Goal: Task Accomplishment & Management: Use online tool/utility

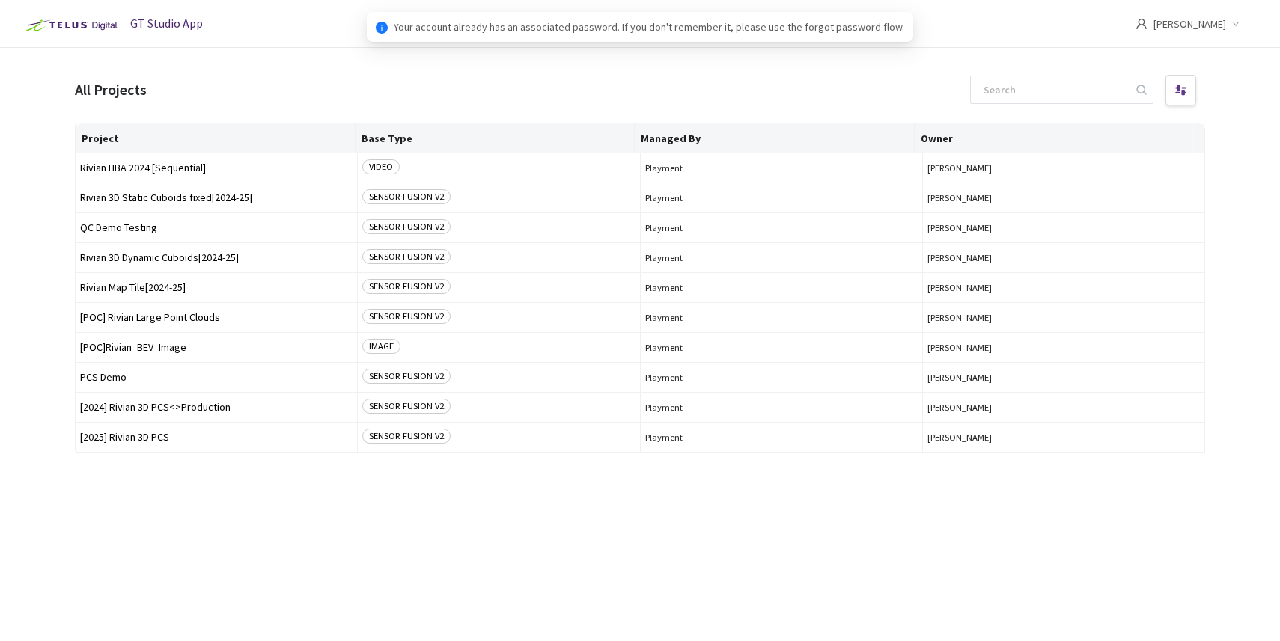
click at [800, 59] on main "All Projects Project Base Type Managed By Owner Rivian HBA 2024 [Sequential] VI…" at bounding box center [640, 368] width 1280 height 641
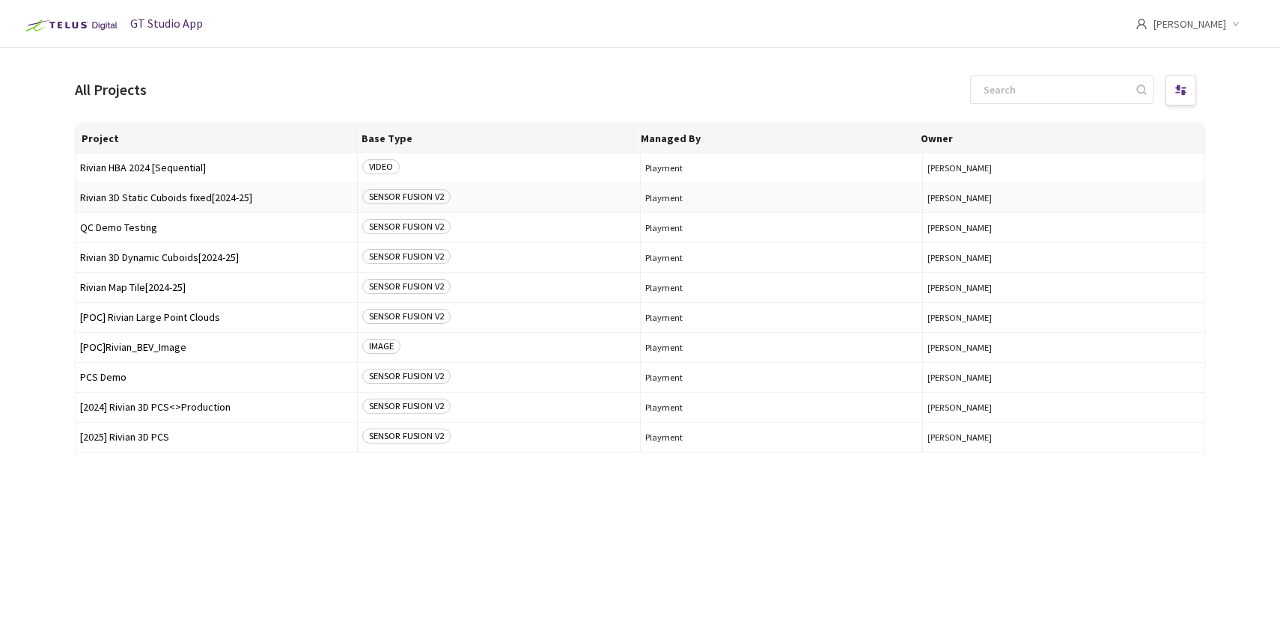
click at [199, 198] on span "Rivian 3D Static Cuboids fixed[2024-25]" at bounding box center [216, 197] width 272 height 11
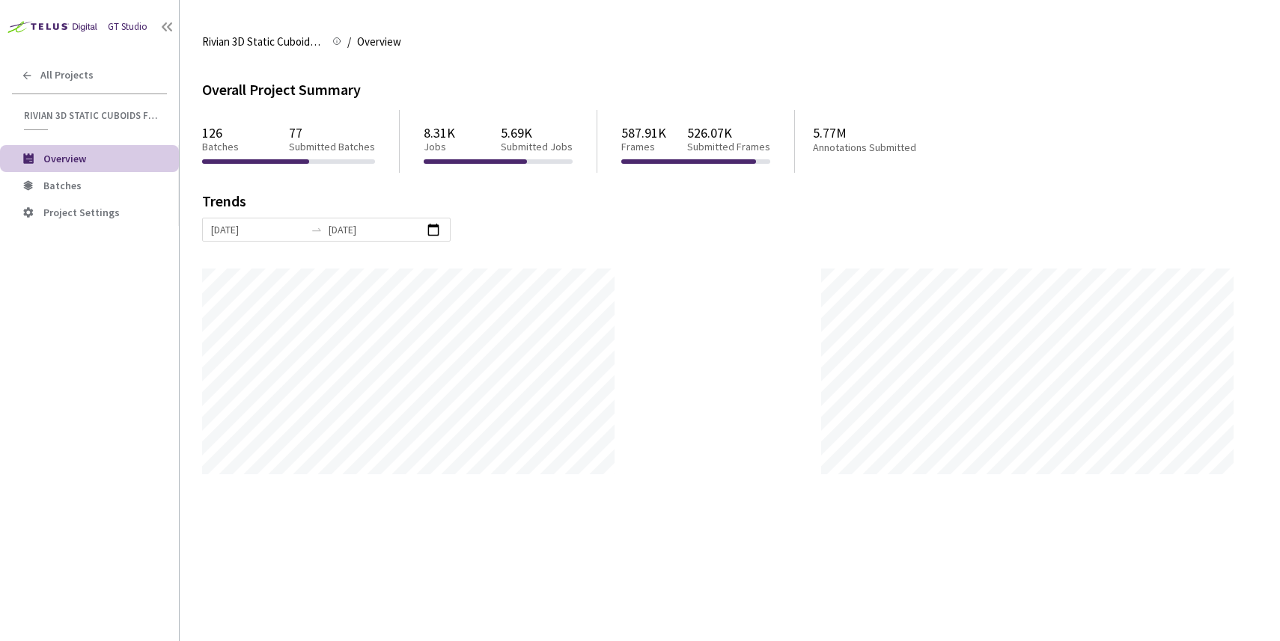
scroll to position [641, 1280]
click at [48, 186] on span "Batches" at bounding box center [62, 185] width 38 height 13
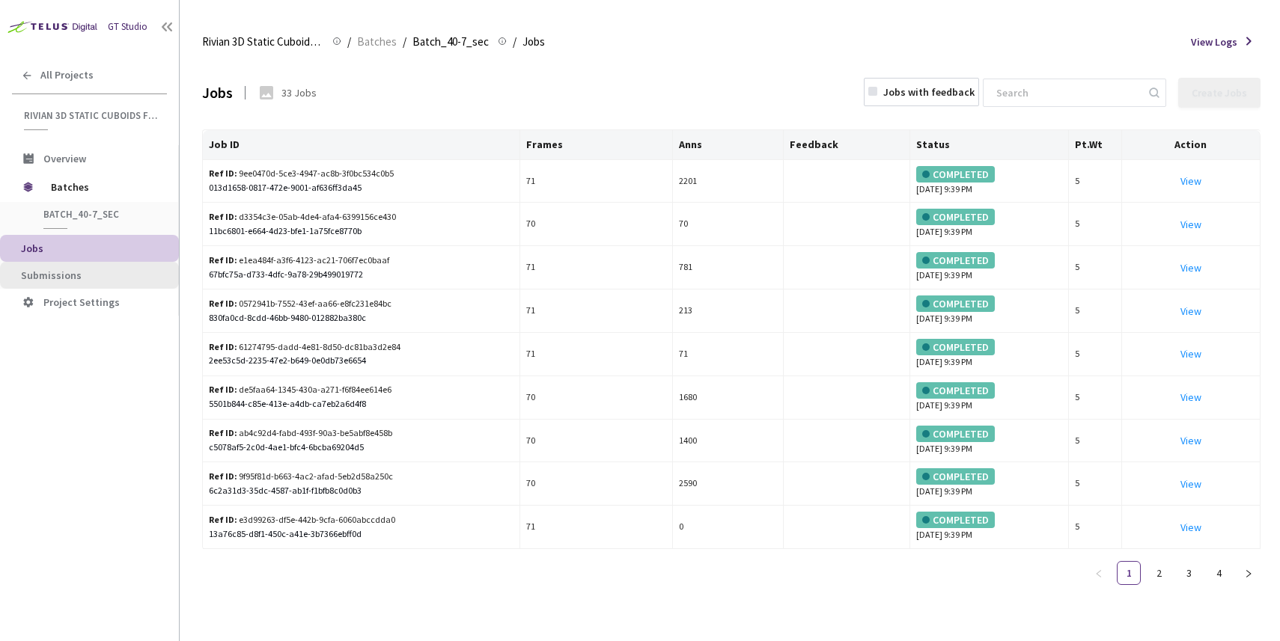
click at [79, 274] on span "Submissions" at bounding box center [94, 275] width 146 height 13
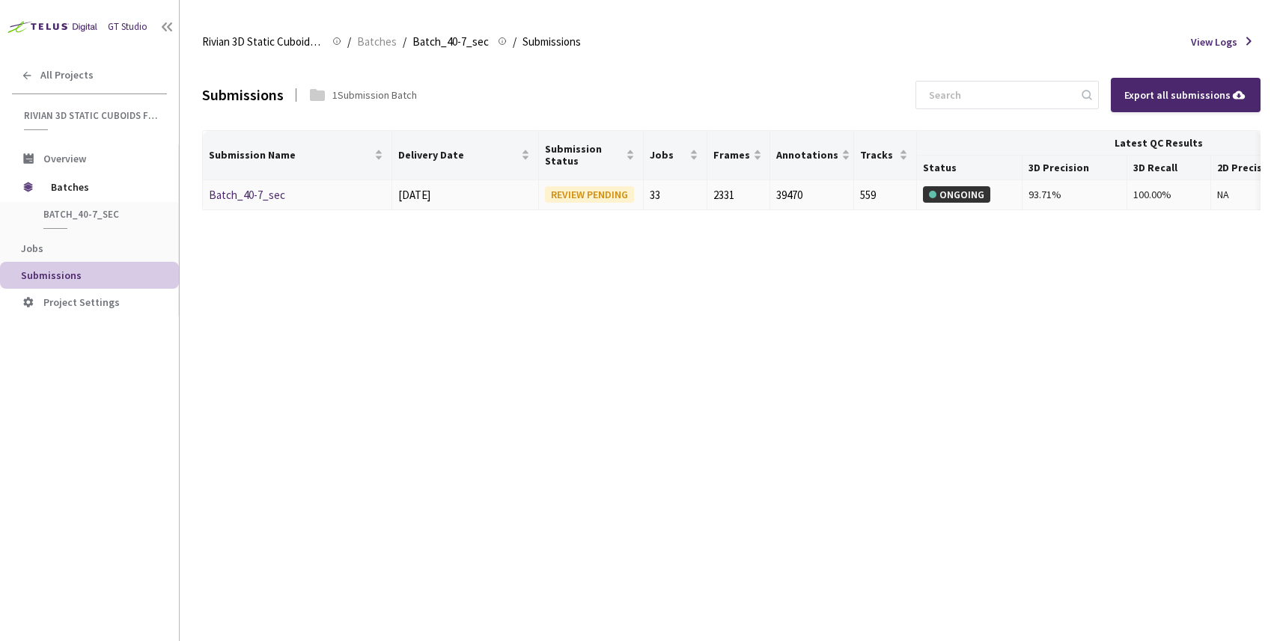
click at [257, 192] on link "Batch_40-7_sec" at bounding box center [247, 195] width 76 height 14
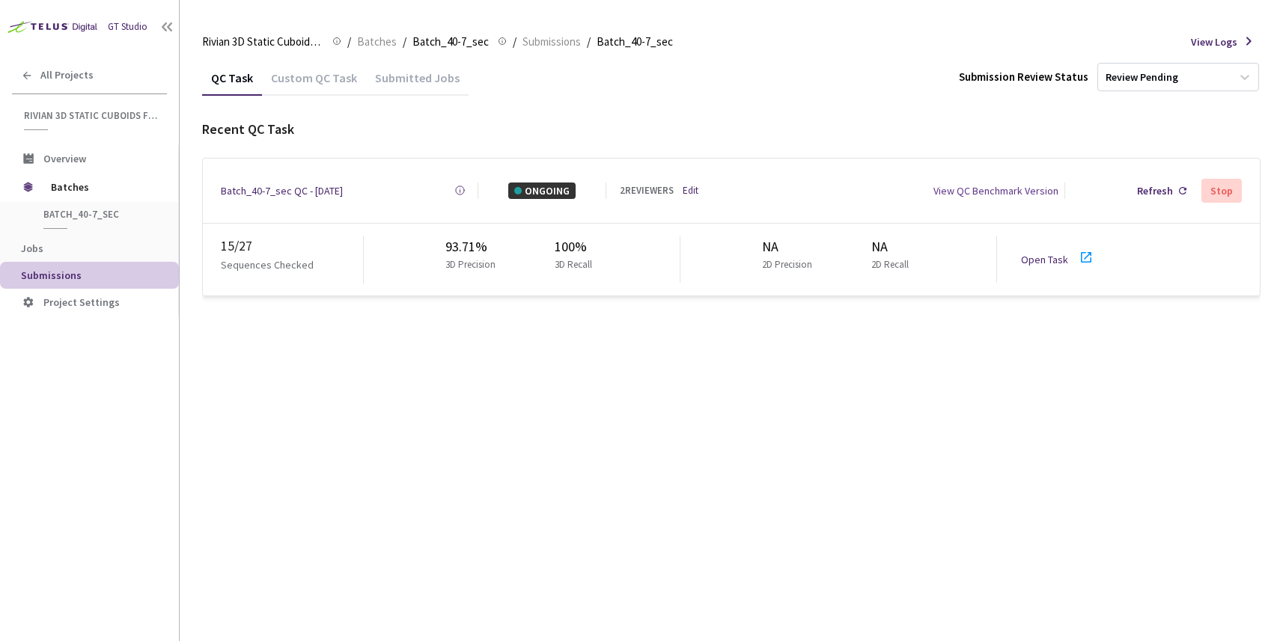
click at [1032, 256] on link "Open Task" at bounding box center [1044, 259] width 47 height 13
click at [59, 191] on span "Batches" at bounding box center [102, 187] width 103 height 30
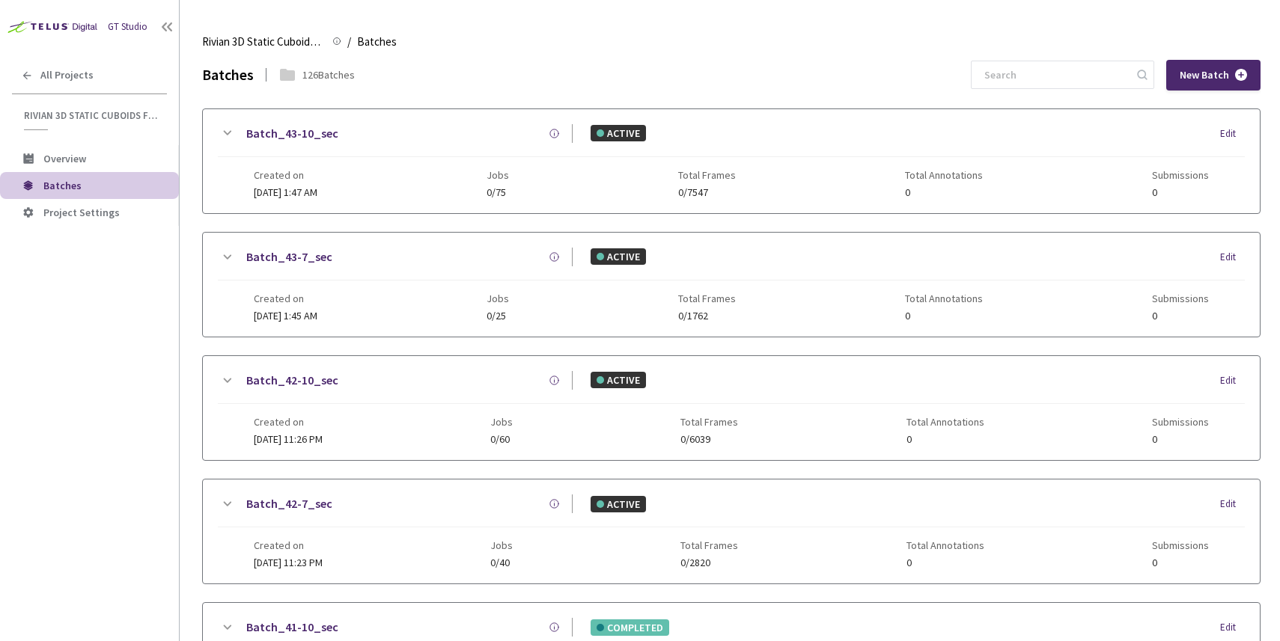
scroll to position [649, 0]
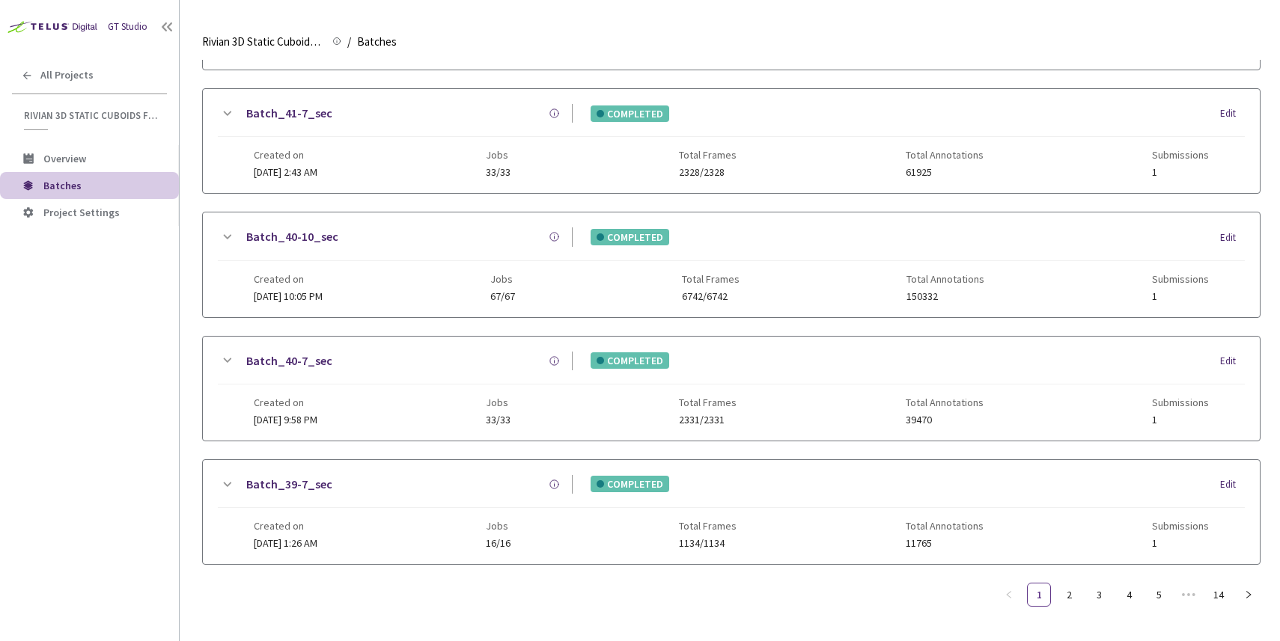
click at [297, 228] on link "Batch_40-10_sec" at bounding box center [292, 237] width 92 height 19
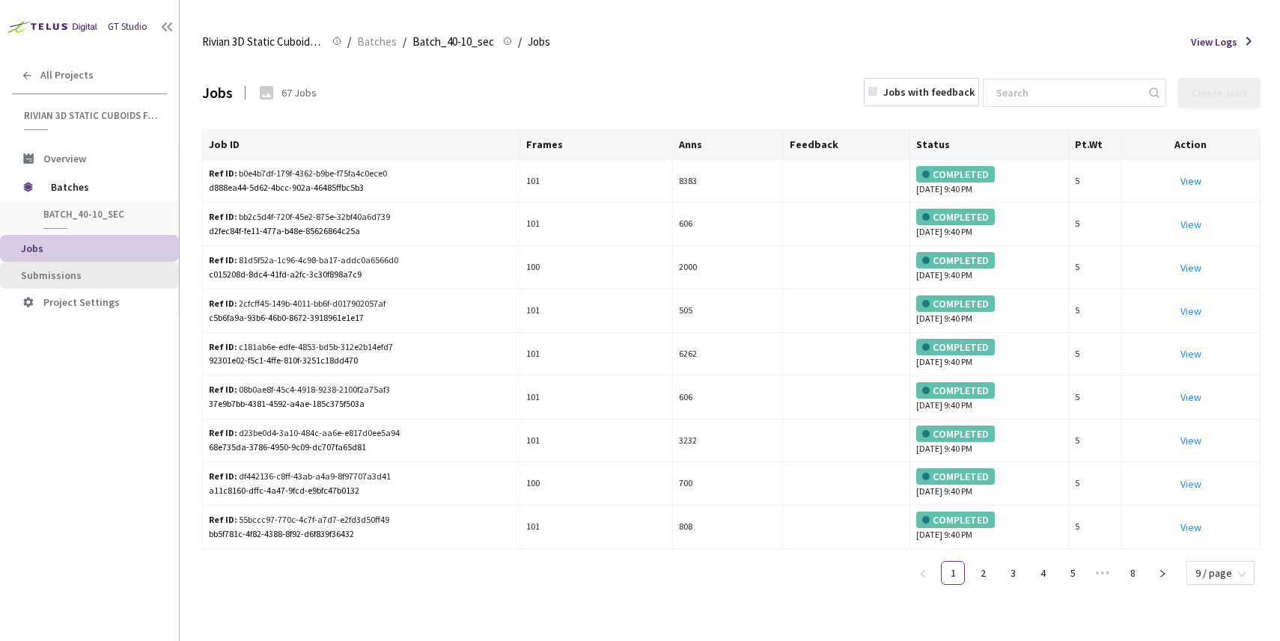
click at [84, 280] on span "Submissions" at bounding box center [94, 275] width 146 height 13
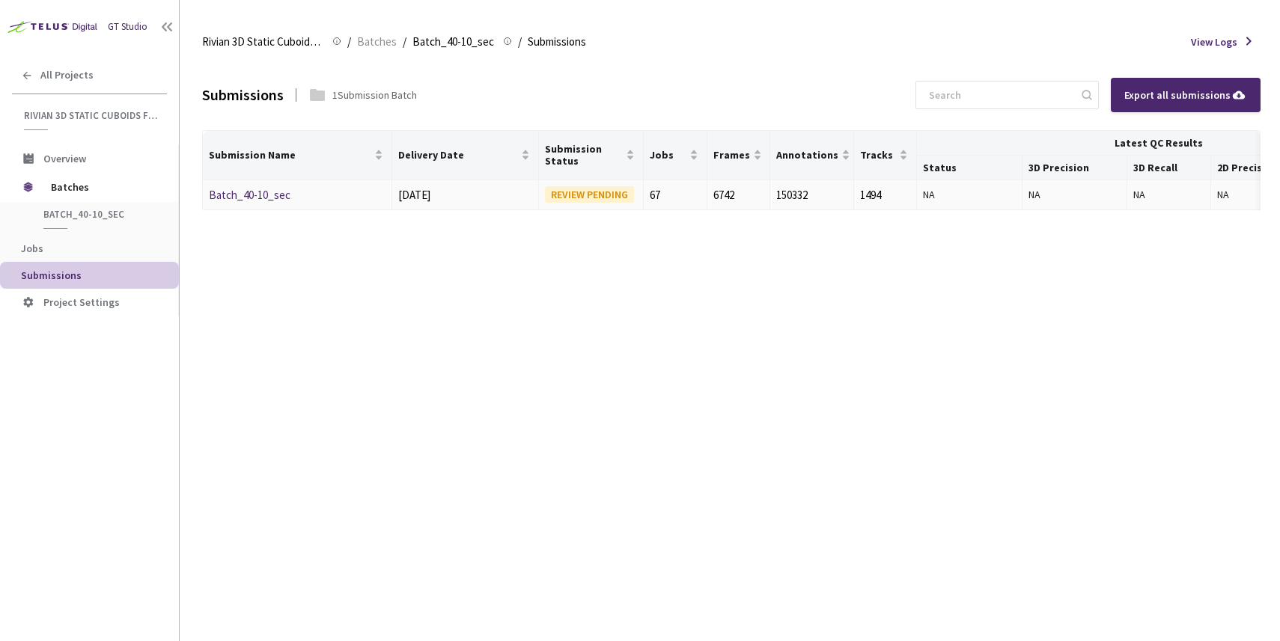
click at [225, 190] on link "Batch_40-10_sec" at bounding box center [250, 195] width 82 height 14
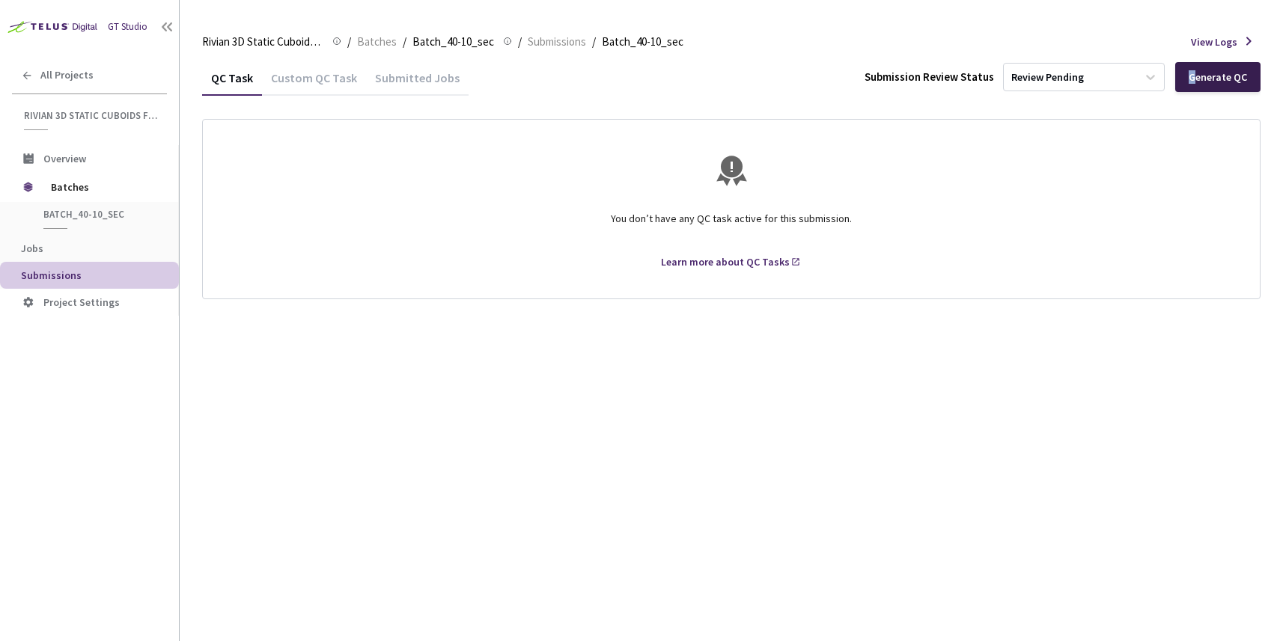
click at [1194, 79] on div "Generate QC" at bounding box center [1217, 77] width 58 height 12
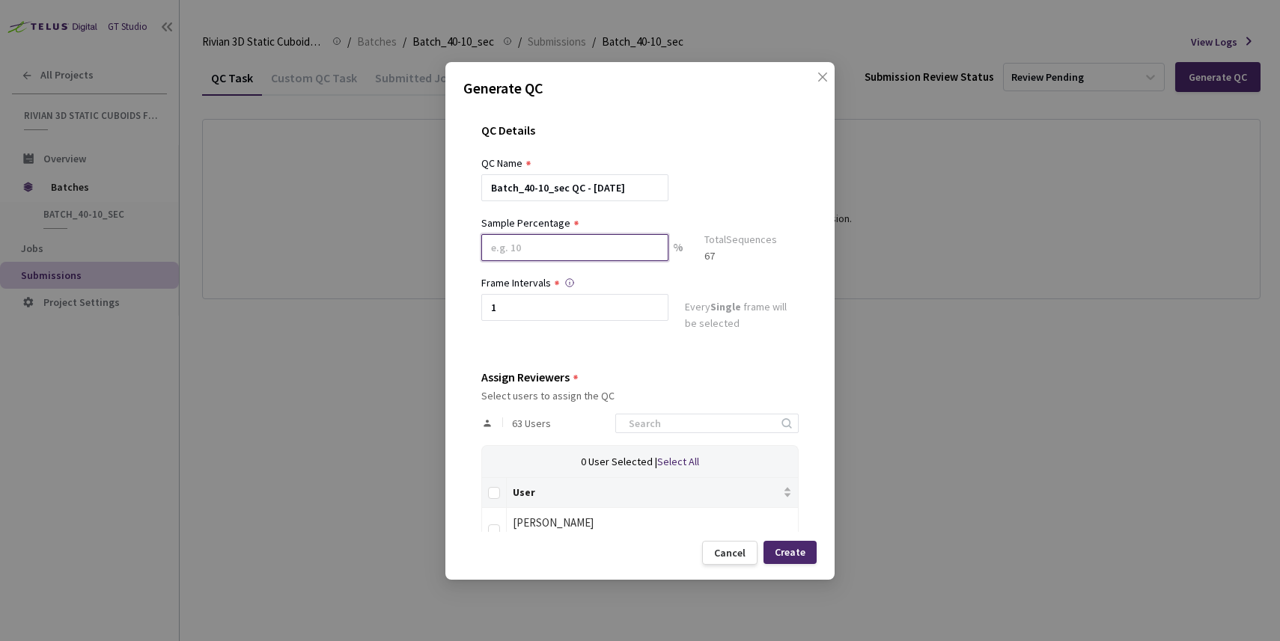
click at [573, 255] on input at bounding box center [574, 247] width 187 height 27
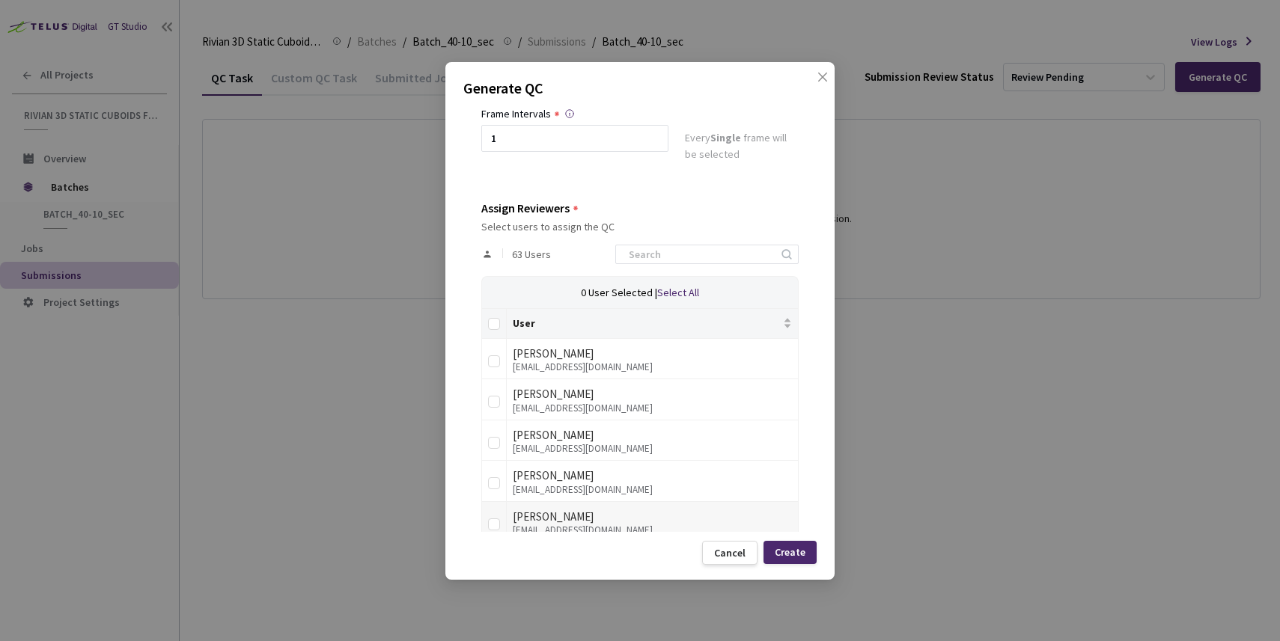
scroll to position [292, 0]
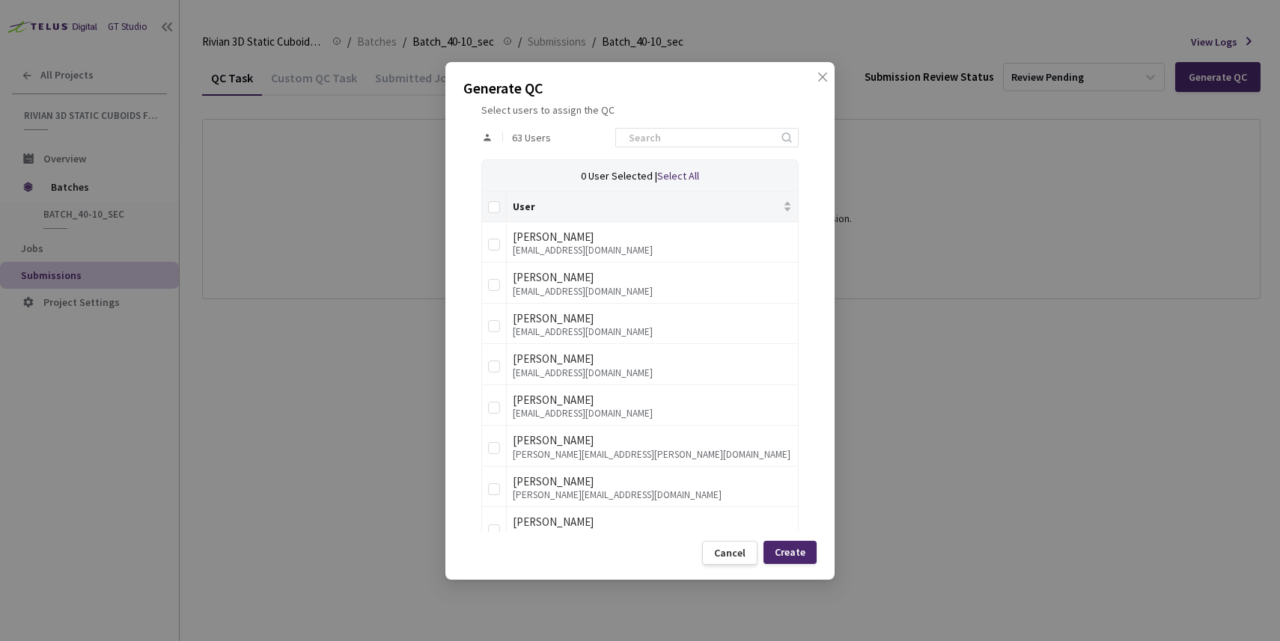
type input "80"
click at [462, 400] on div "Generate QC QC Details QC Name Batch_40-10_sec QC - 02 Oct, 2025 Sample Percent…" at bounding box center [639, 321] width 389 height 518
click at [509, 287] on td "Marko Ignjatovic mignjatovic@rivian.com" at bounding box center [653, 283] width 292 height 41
click at [504, 288] on td at bounding box center [494, 283] width 25 height 41
click at [499, 287] on input "checkbox" at bounding box center [494, 285] width 12 height 12
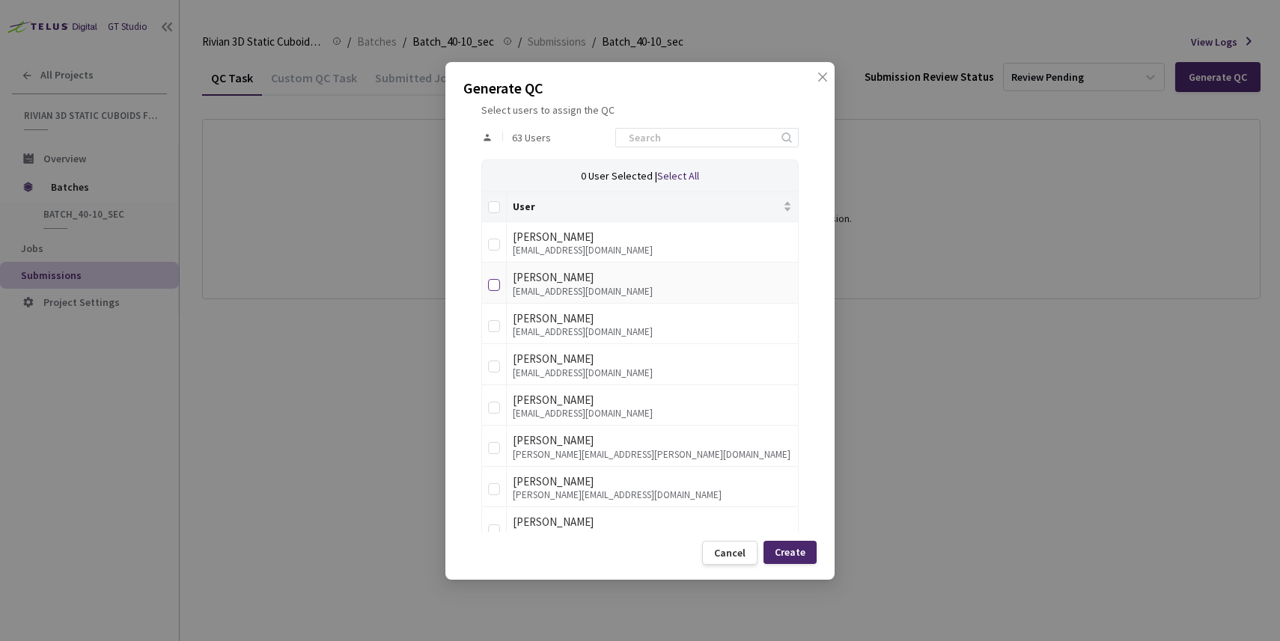
checkbox input "true"
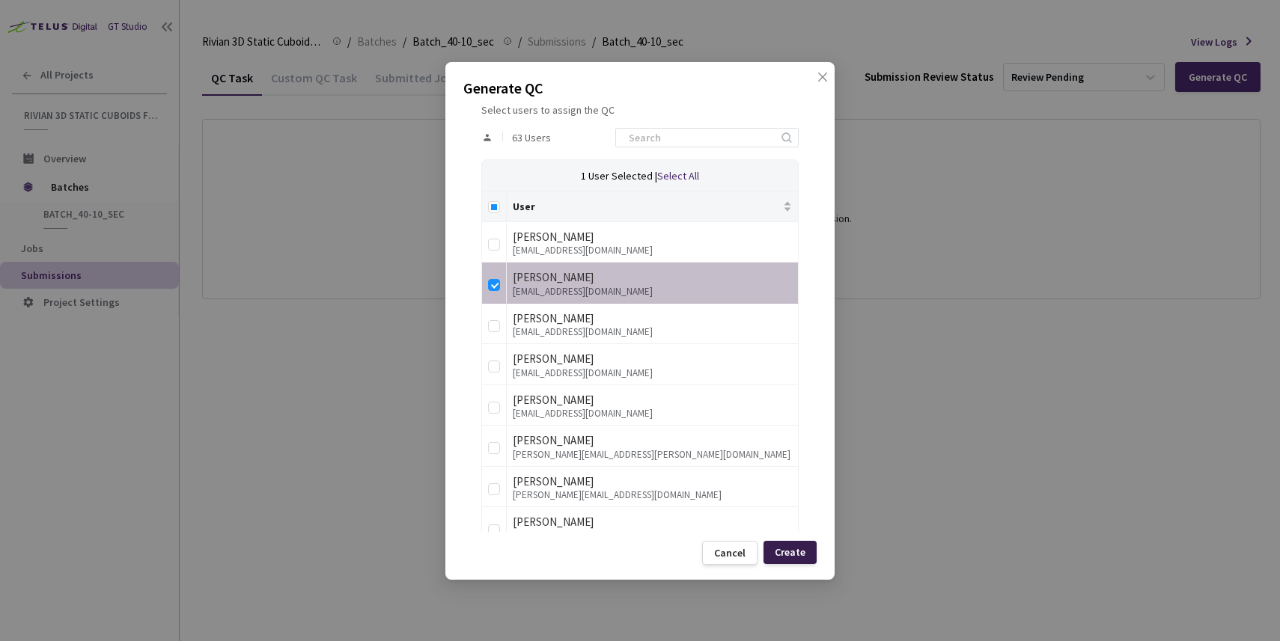
click at [798, 549] on div "Create" at bounding box center [790, 552] width 31 height 12
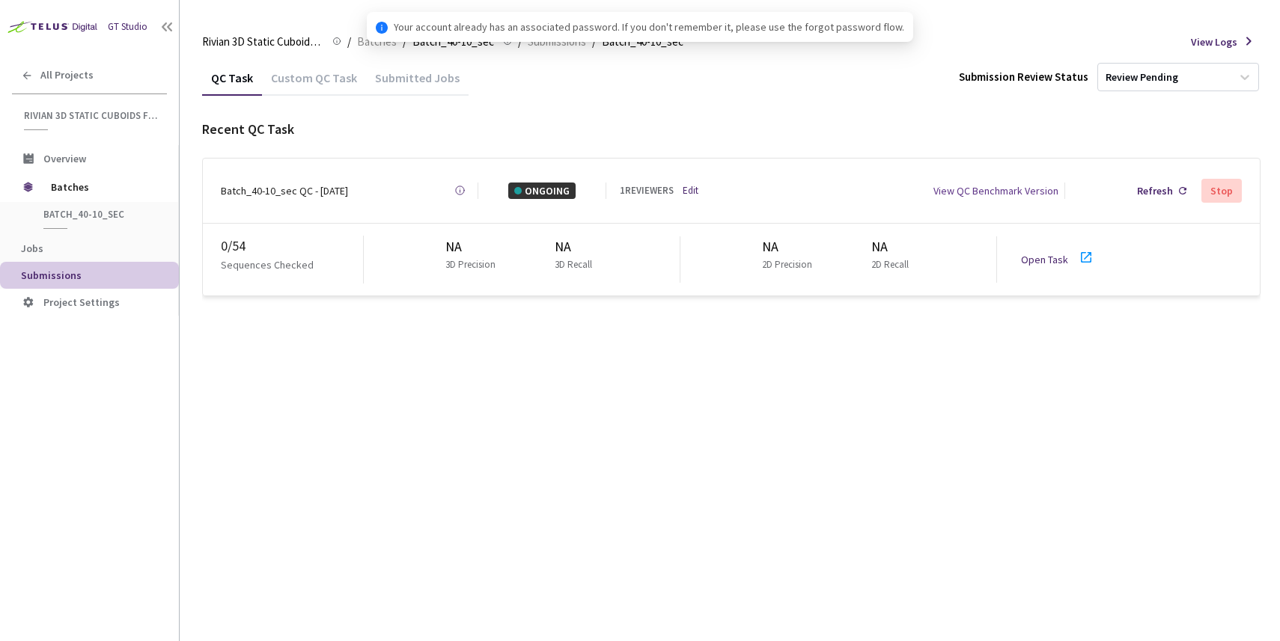
click at [1025, 254] on link "Open Task" at bounding box center [1044, 259] width 47 height 13
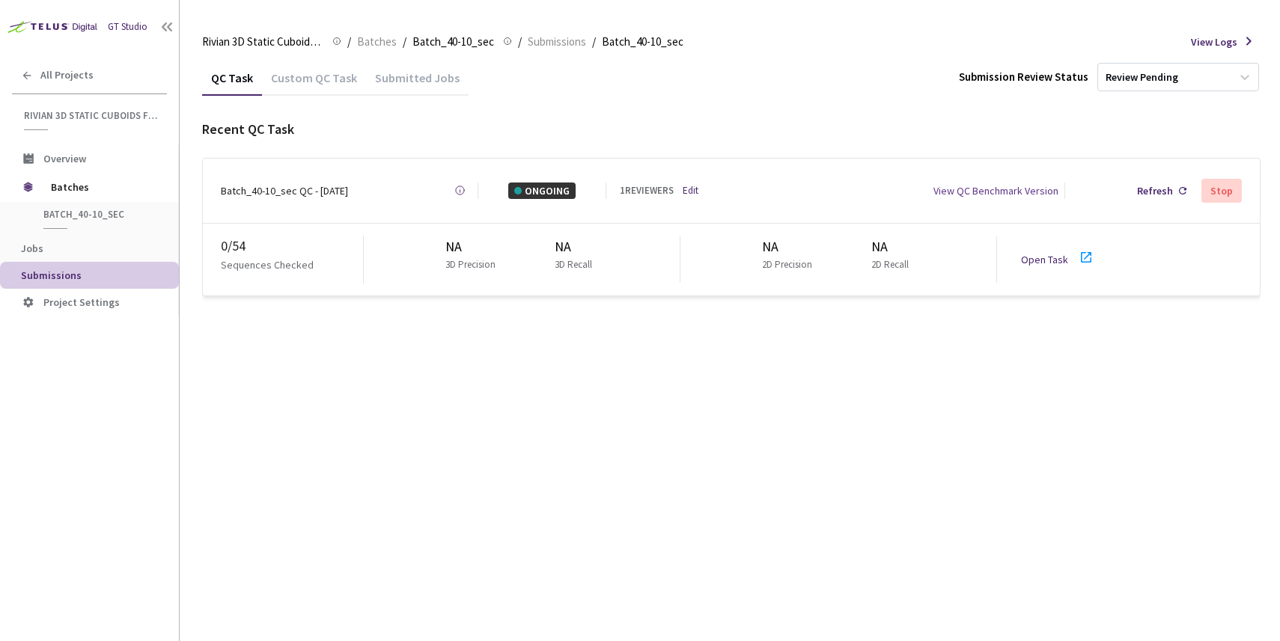
click at [342, 309] on div "QC Task Custom QC Task Submitted Jobs Submission Review Status Review Pending R…" at bounding box center [731, 351] width 1058 height 582
